Goal: Transaction & Acquisition: Purchase product/service

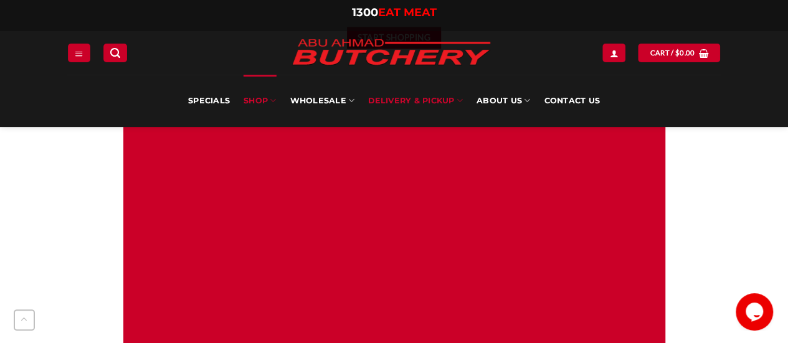
scroll to position [1122, 0]
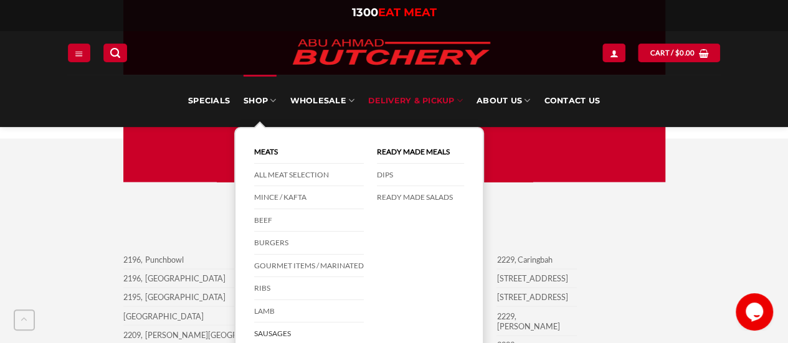
click at [279, 325] on link "Sausages" at bounding box center [309, 334] width 110 height 23
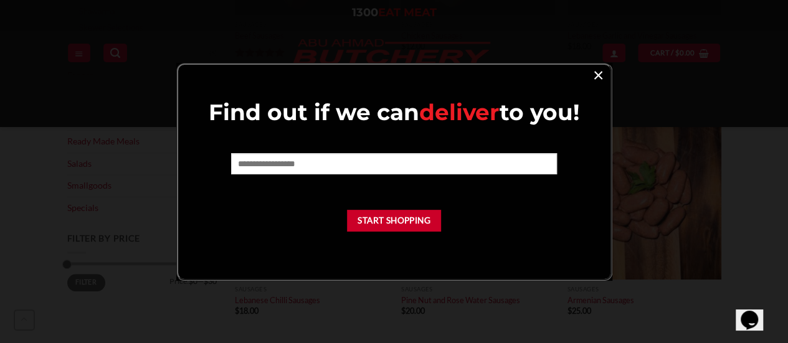
click at [606, 73] on link "×" at bounding box center [599, 74] width 18 height 17
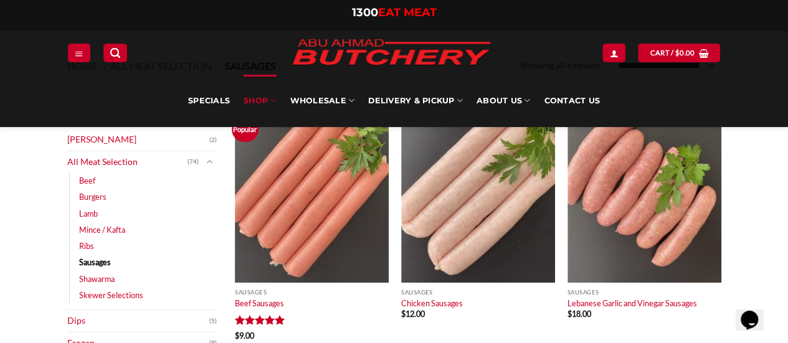
scroll to position [125, 0]
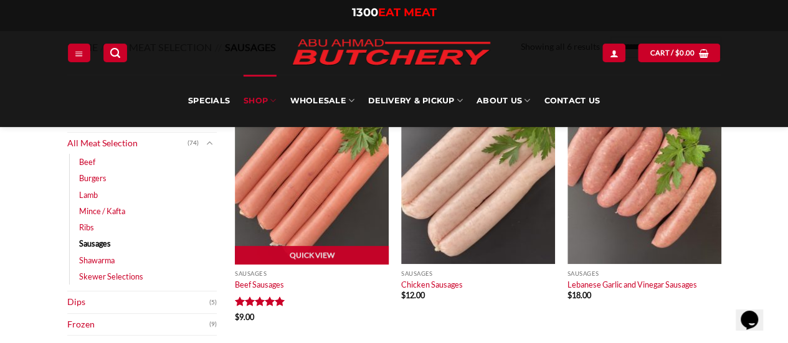
click at [342, 214] on img at bounding box center [312, 172] width 154 height 184
